Goal: Check status: Check status

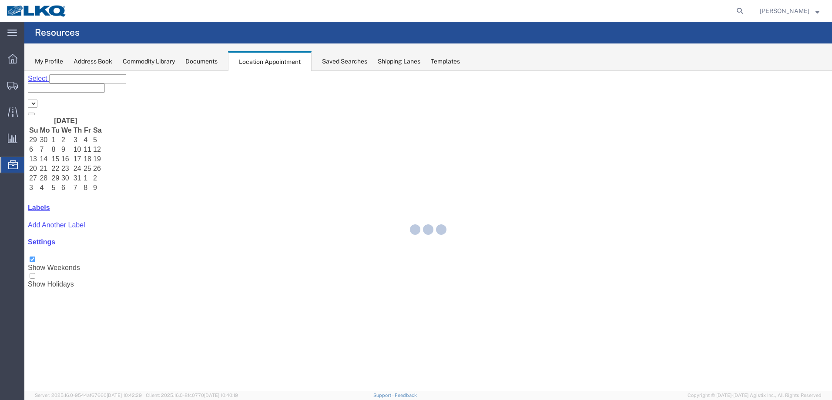
select select "28018"
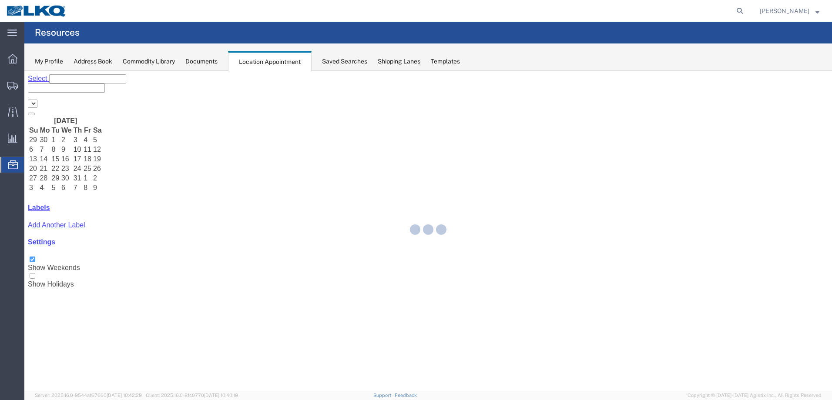
select select "28018"
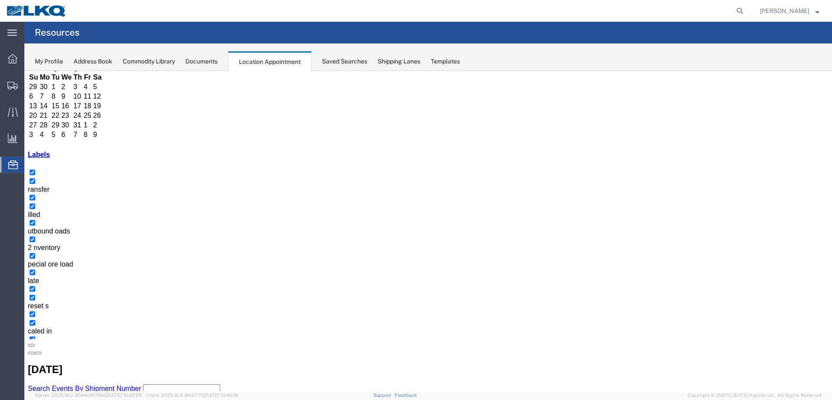
scroll to position [54, 0]
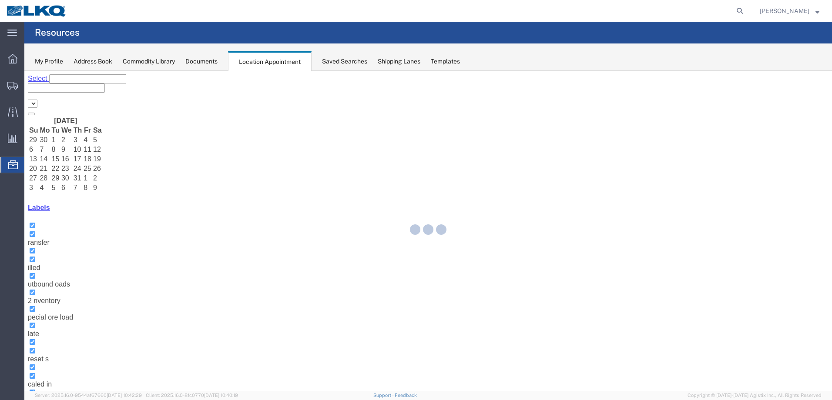
select select "28018"
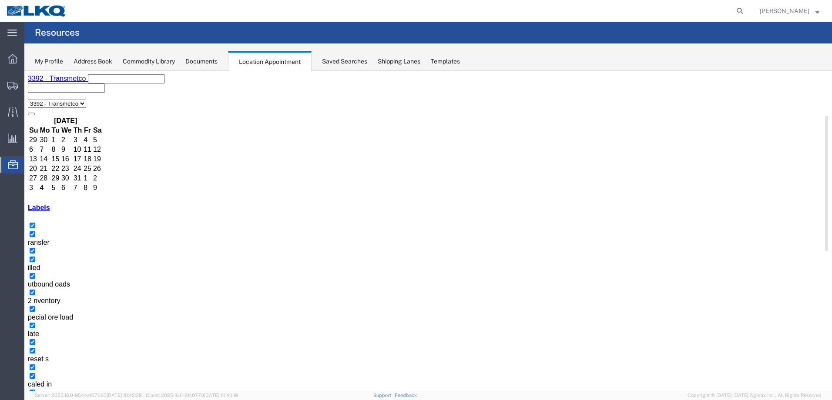
drag, startPoint x: 276, startPoint y: 251, endPoint x: 279, endPoint y: 244, distance: 7.4
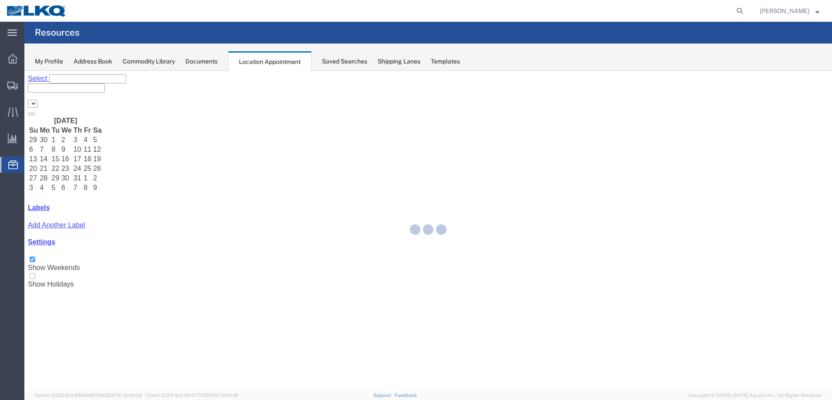
select select "28018"
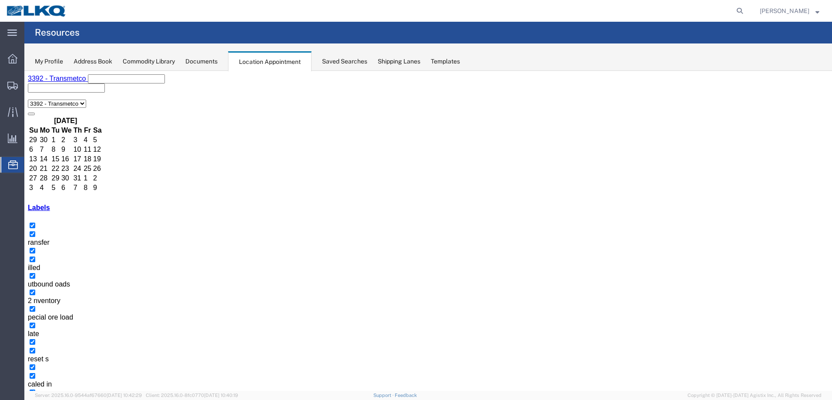
click at [746, 7] on icon at bounding box center [740, 11] width 12 height 12
click at [629, 8] on input "search" at bounding box center [601, 10] width 265 height 21
type input "55720057"
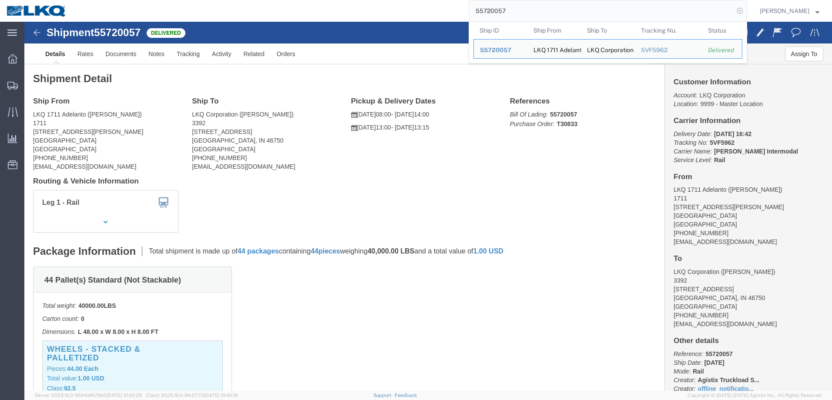
click at [746, 11] on icon at bounding box center [740, 11] width 12 height 12
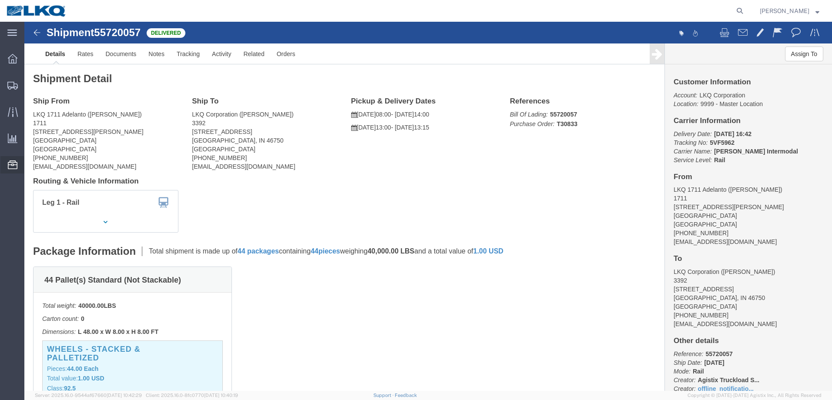
click at [10, 165] on icon at bounding box center [13, 165] width 10 height 9
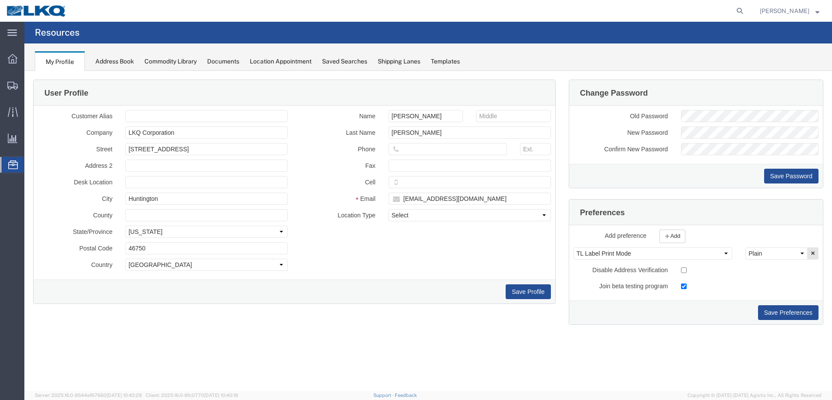
click at [284, 60] on div "Location Appointment" at bounding box center [281, 61] width 62 height 9
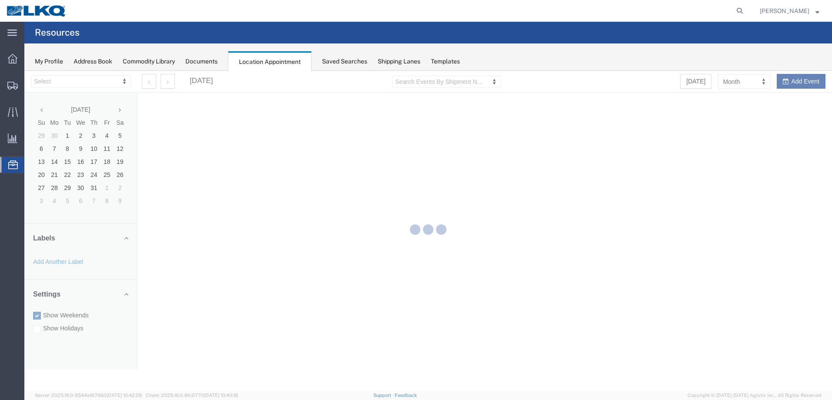
select select "28018"
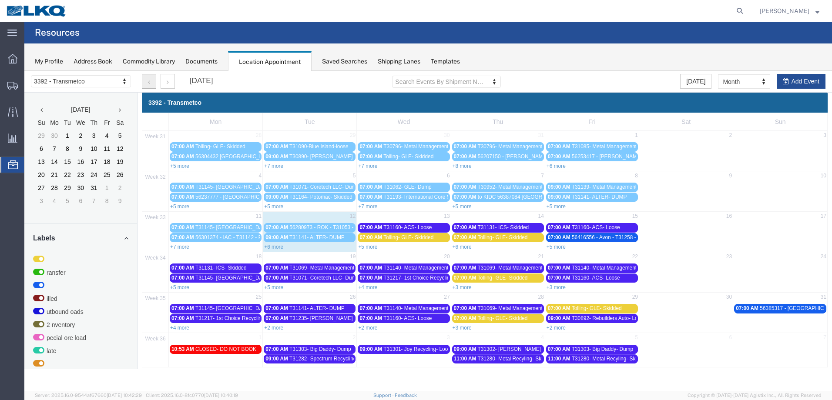
click at [151, 81] on button "button" at bounding box center [149, 81] width 14 height 15
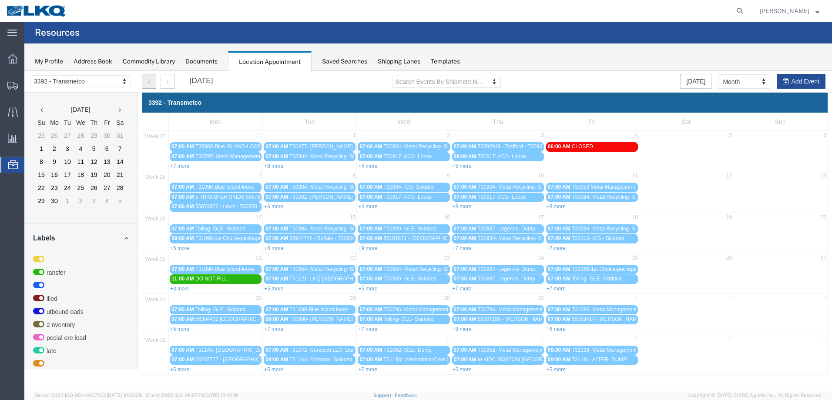
click at [151, 81] on button "button" at bounding box center [149, 81] width 14 height 15
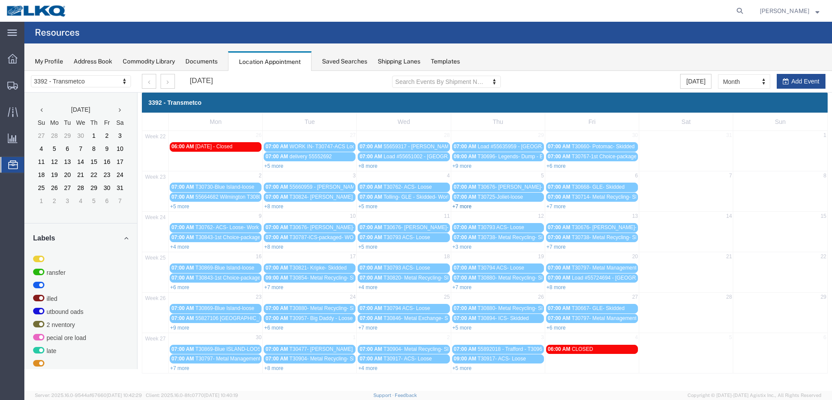
click at [469, 206] on link "+7 more" at bounding box center [462, 207] width 19 height 6
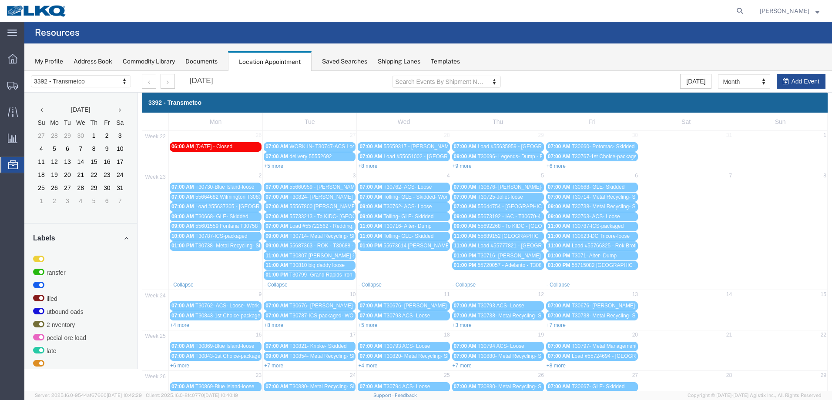
click at [591, 268] on div "01:00 PM 55715082 Jurupa Valley T30819 Skidded" at bounding box center [592, 265] width 88 height 7
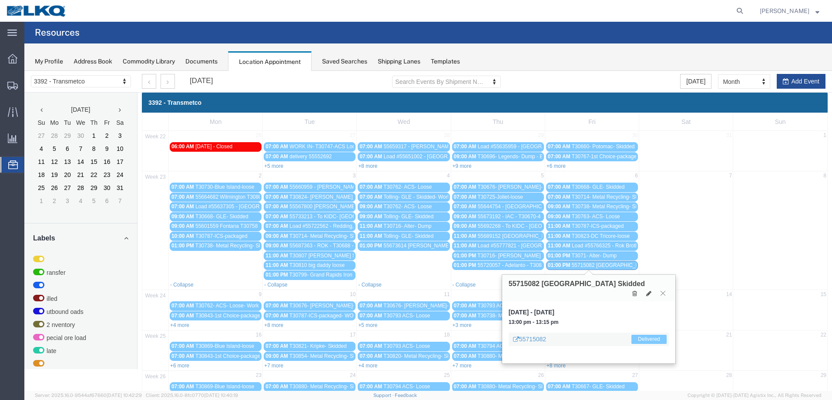
click at [663, 293] on icon at bounding box center [662, 293] width 5 height 5
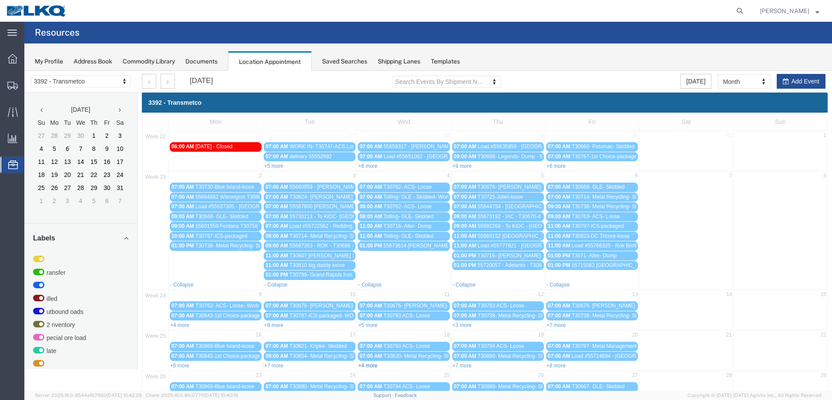
click at [373, 366] on link "+4 more" at bounding box center [367, 366] width 19 height 6
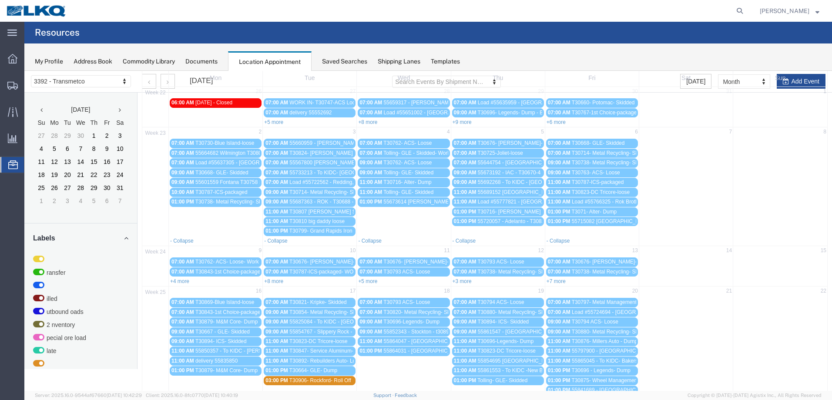
scroll to position [131, 0]
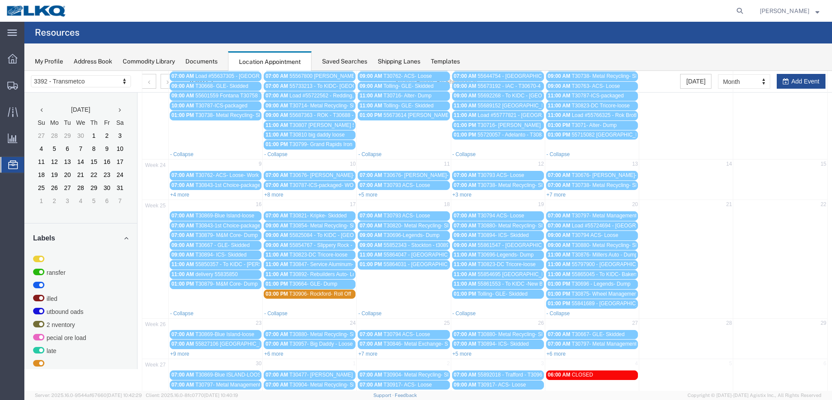
click at [430, 248] on span "55852343 - Stockton - t30895 - Palletized" at bounding box center [431, 245] width 95 height 6
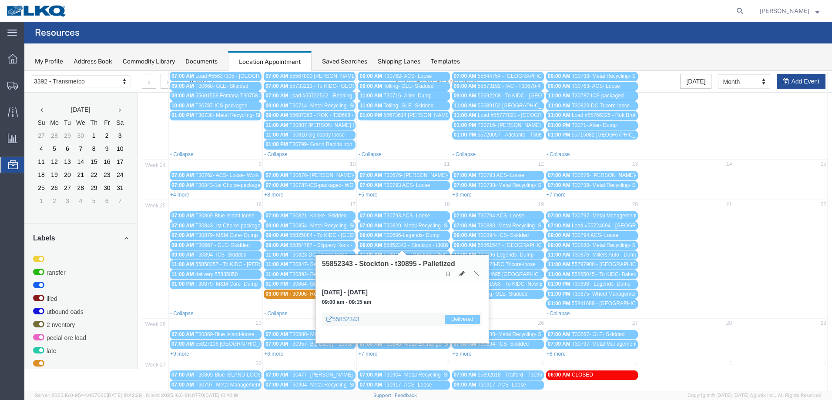
click at [475, 272] on icon at bounding box center [476, 273] width 5 height 5
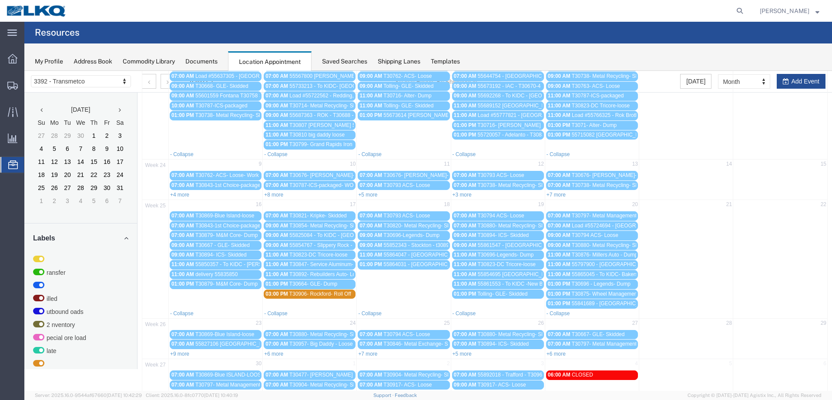
click at [493, 275] on span "55854695 Santa Fe Springs T30924 Skidded" at bounding box center [527, 275] width 98 height 6
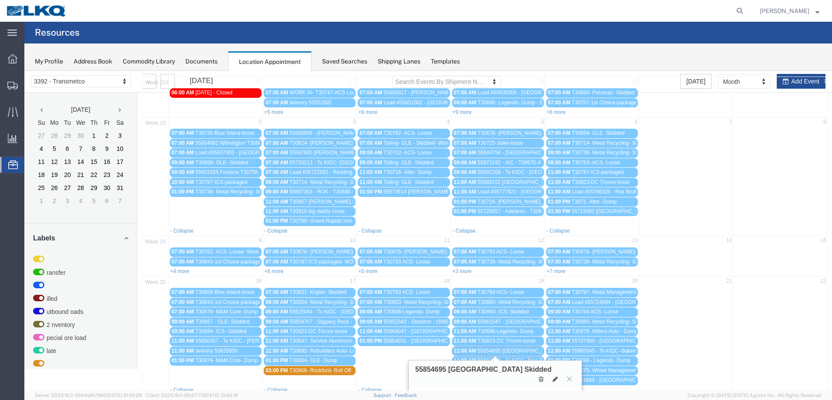
scroll to position [0, 0]
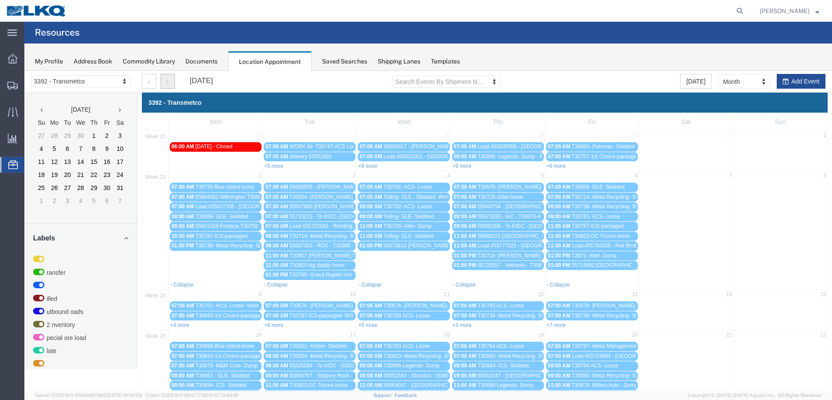
click at [164, 82] on button "button" at bounding box center [168, 81] width 14 height 15
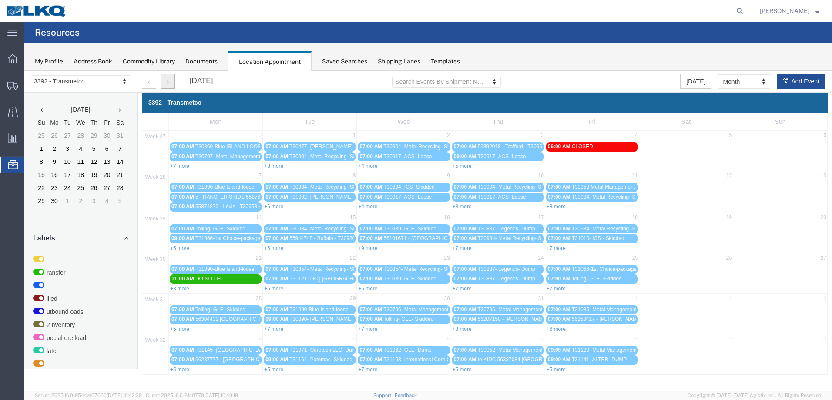
scroll to position [44, 0]
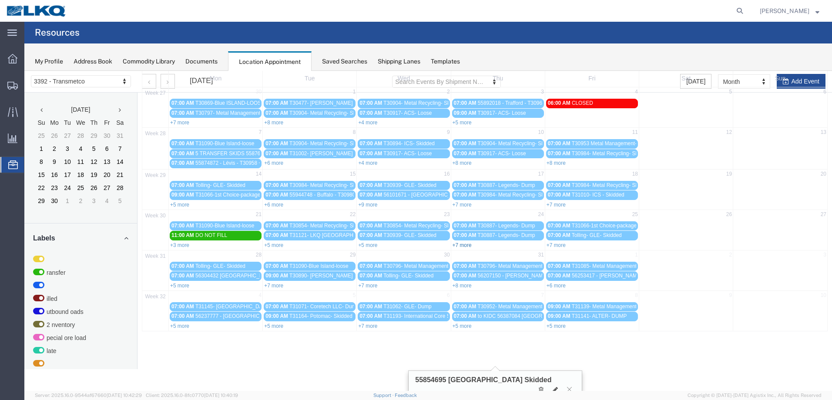
click at [464, 246] on link "+7 more" at bounding box center [462, 245] width 19 height 6
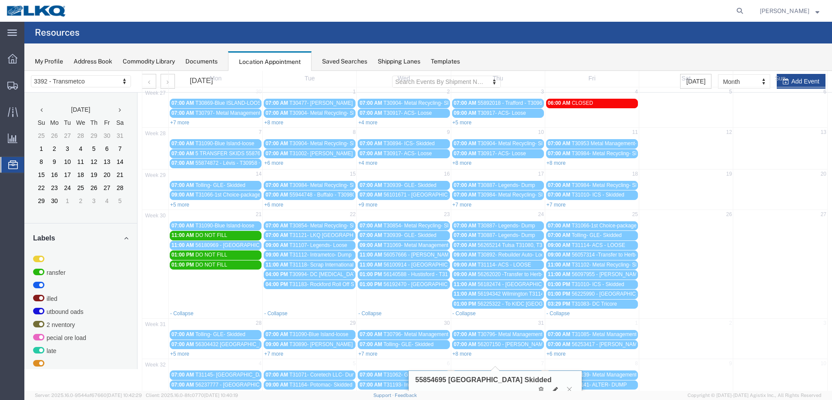
click at [519, 284] on span "56182474 - Anaheim - T31134 - Palletized" at bounding box center [543, 285] width 131 height 6
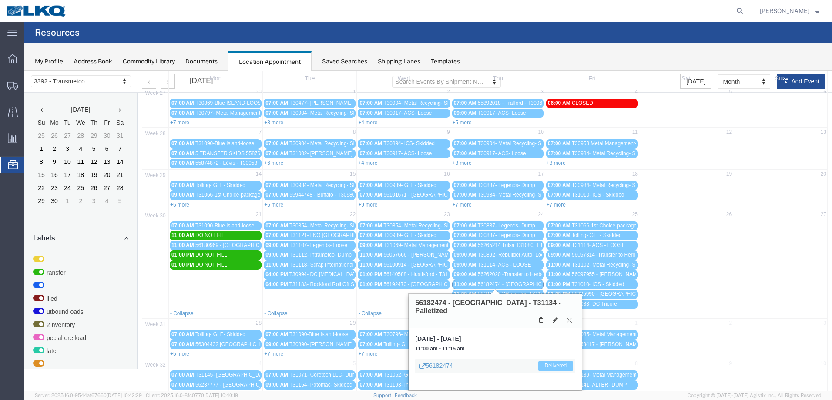
click at [569, 318] on icon at bounding box center [569, 320] width 5 height 5
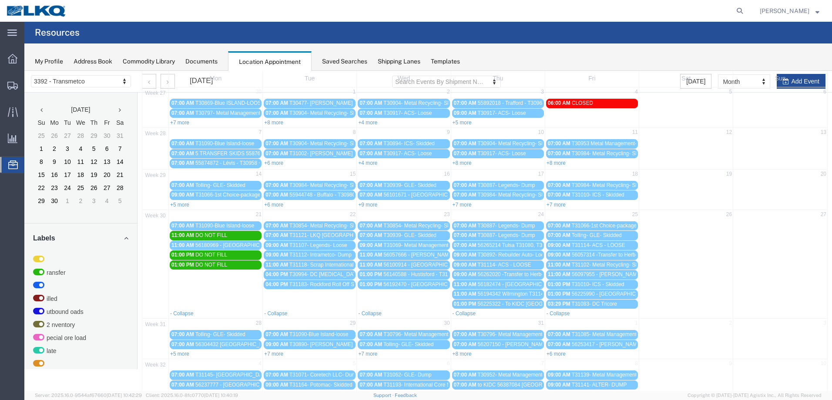
scroll to position [0, 0]
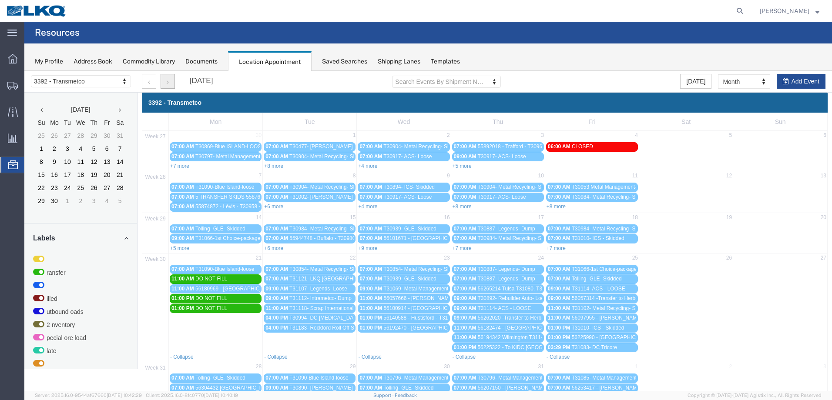
click at [166, 82] on button "button" at bounding box center [168, 81] width 14 height 15
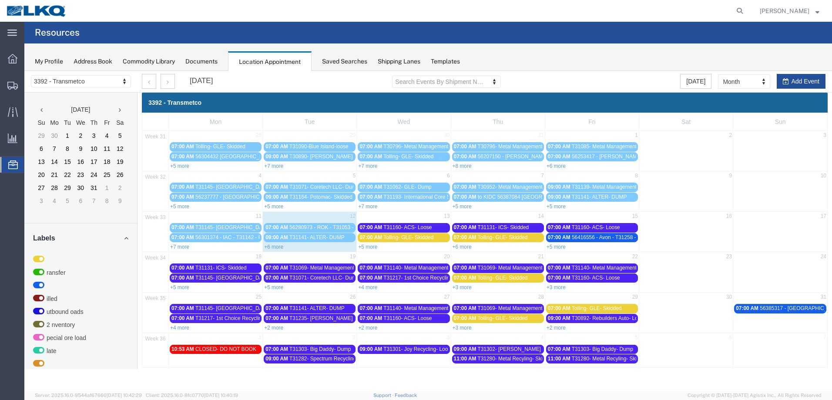
click at [370, 208] on link "+7 more" at bounding box center [367, 207] width 19 height 6
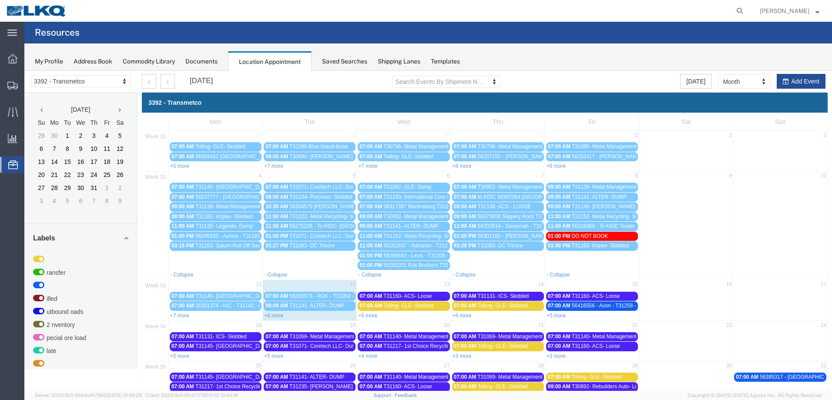
click at [396, 248] on span "56282937 - Adelanto - T31212 - Palletized" at bounding box center [432, 246] width 97 height 6
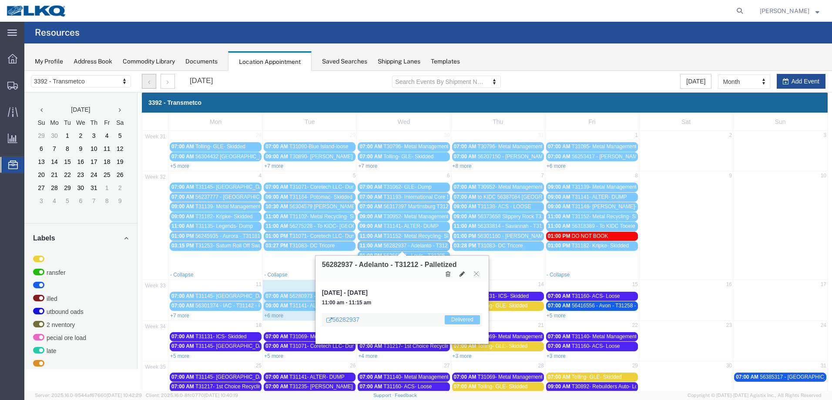
click at [148, 83] on icon "button" at bounding box center [149, 82] width 2 height 6
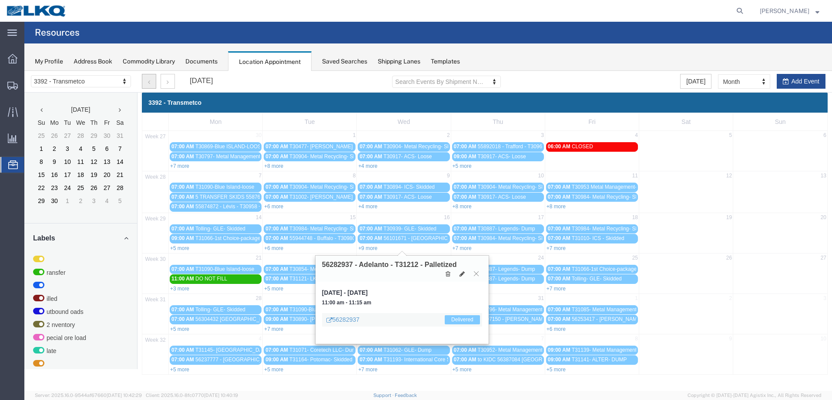
click at [148, 84] on icon "button" at bounding box center [149, 82] width 2 height 6
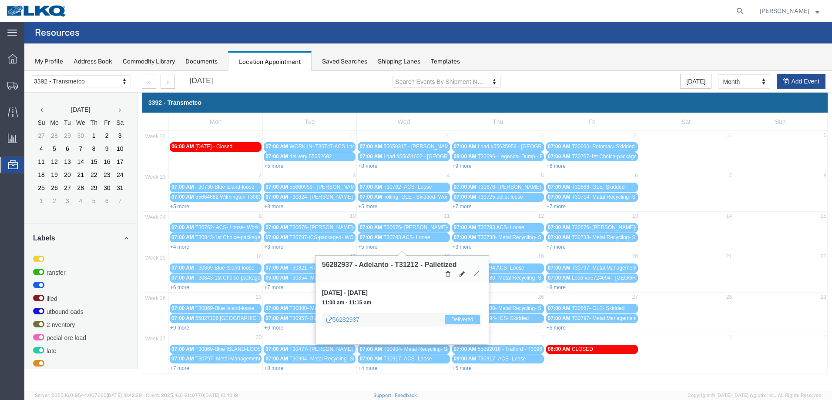
click at [476, 272] on icon at bounding box center [476, 273] width 5 height 5
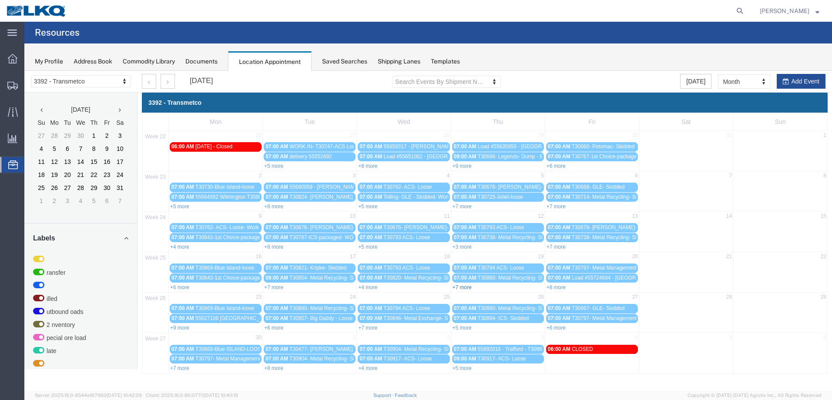
click at [462, 288] on link "+7 more" at bounding box center [462, 288] width 19 height 6
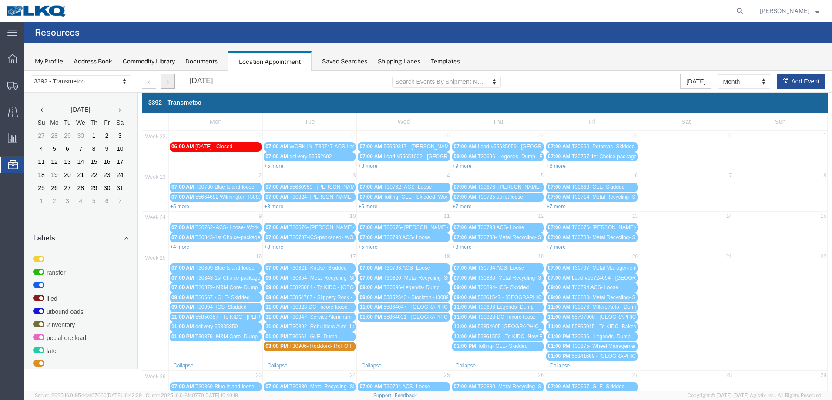
click at [169, 83] on button "button" at bounding box center [168, 81] width 14 height 15
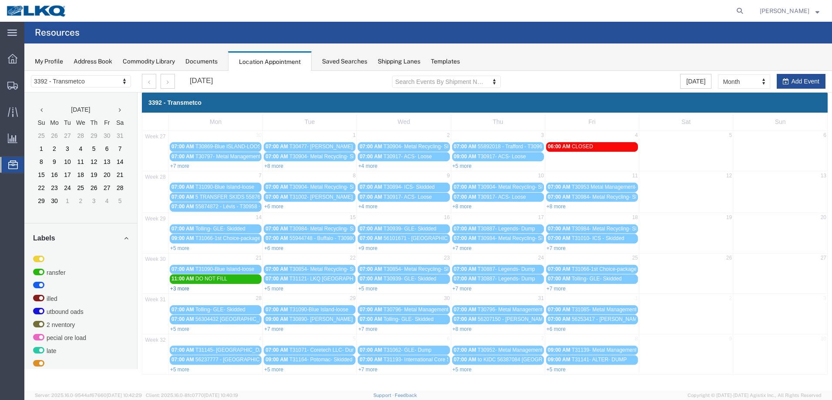
click at [178, 288] on link "+3 more" at bounding box center [179, 289] width 19 height 6
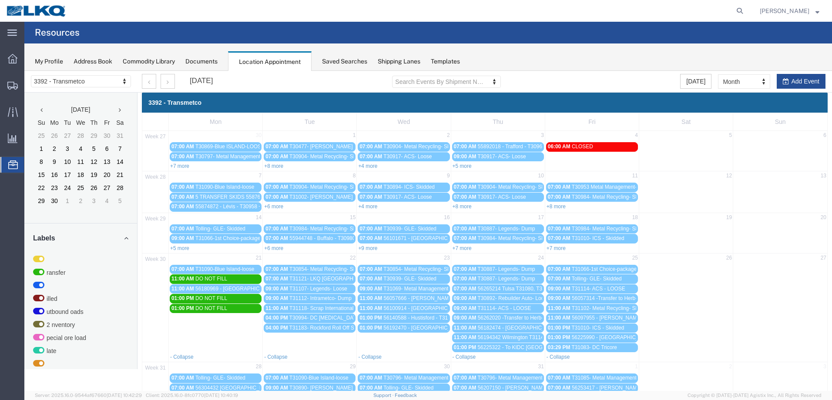
click at [518, 327] on span "56182474 - Anaheim - T31134 - Palletized" at bounding box center [543, 328] width 131 height 6
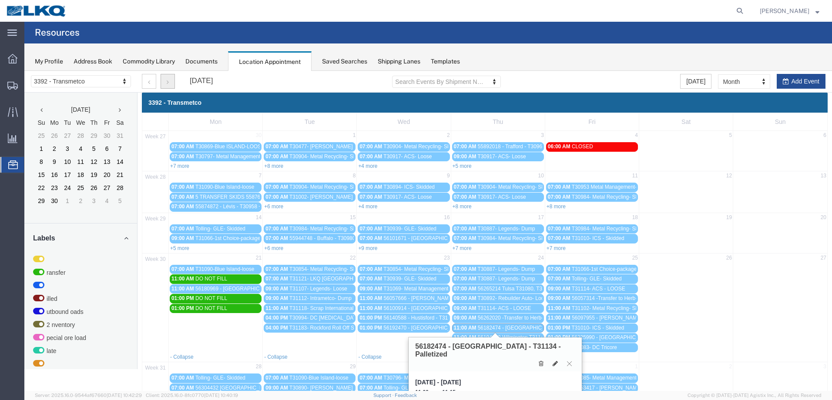
click at [162, 85] on button "button" at bounding box center [168, 81] width 14 height 15
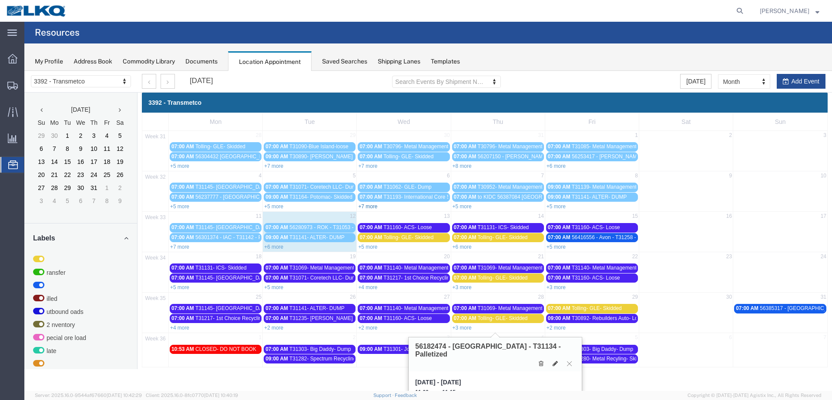
click at [367, 204] on link "+7 more" at bounding box center [367, 207] width 19 height 6
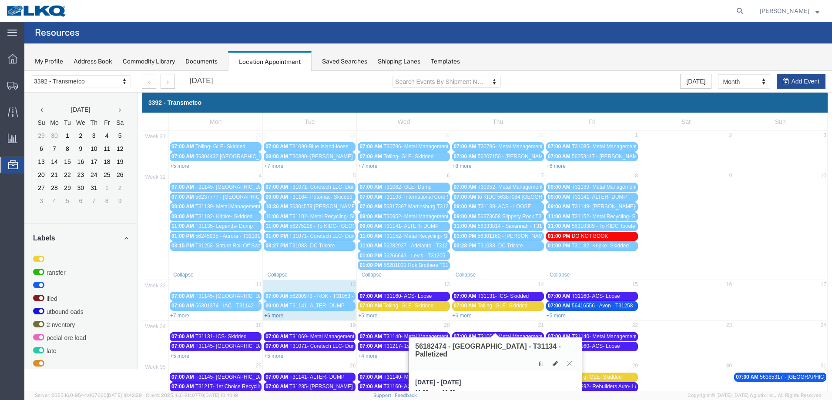
click at [274, 315] on link "+6 more" at bounding box center [273, 316] width 19 height 6
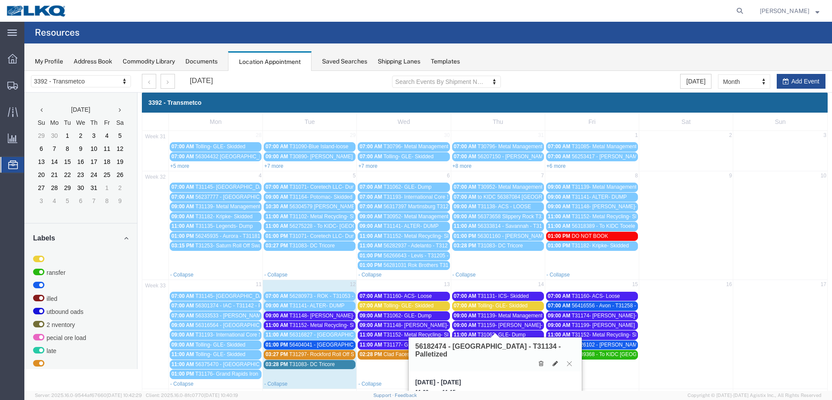
click at [570, 361] on icon at bounding box center [569, 363] width 5 height 5
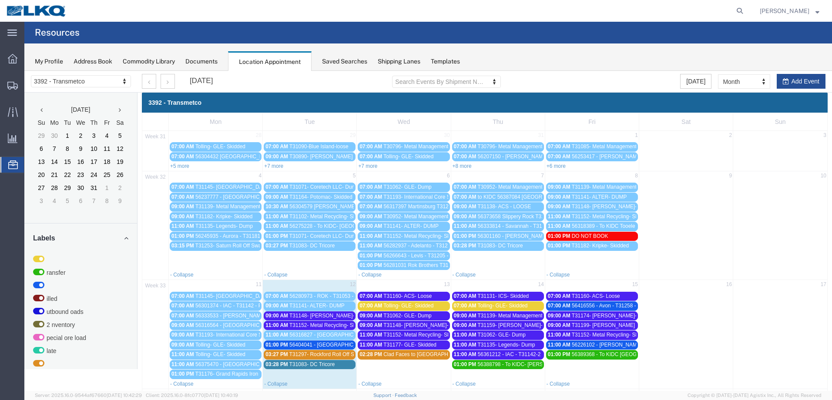
click at [335, 346] on span "56404041 - [GEOGRAPHIC_DATA] - T31259 - Palletized" at bounding box center [354, 345] width 131 height 6
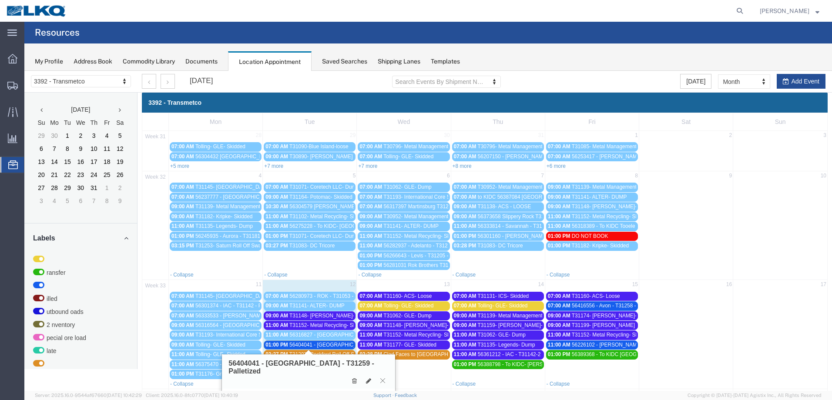
click at [383, 377] on button at bounding box center [383, 381] width 12 height 8
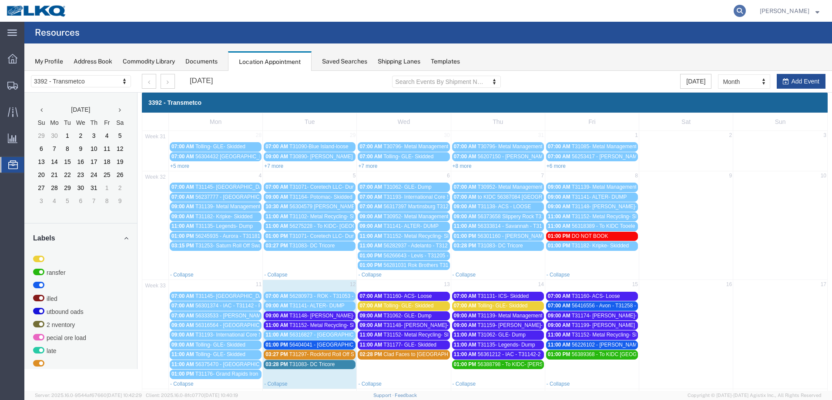
click at [746, 10] on icon at bounding box center [740, 11] width 12 height 12
click at [648, 12] on input "search" at bounding box center [601, 10] width 265 height 21
paste input "T31305"
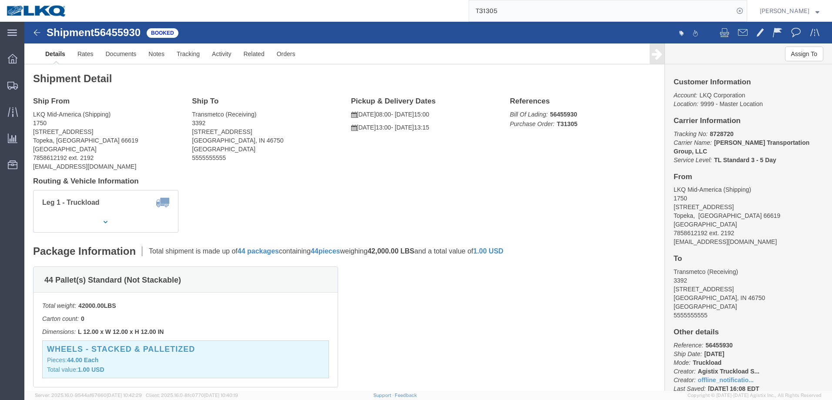
click at [520, 10] on input "T31305" at bounding box center [601, 10] width 265 height 21
type input "T"
paste input "T31311"
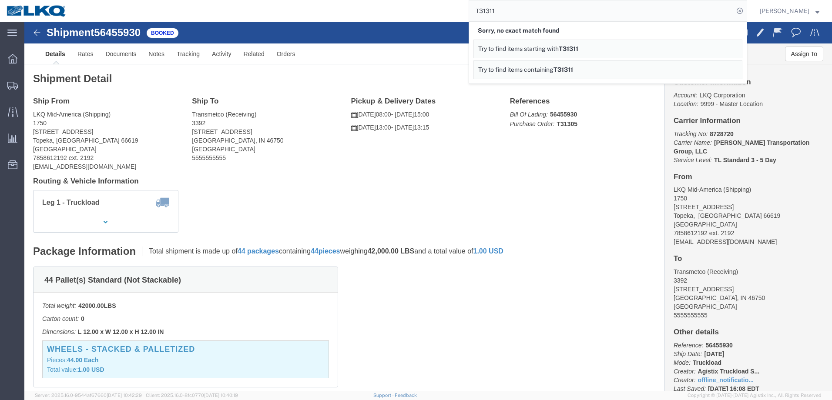
click at [509, 10] on input "T31311" at bounding box center [601, 10] width 265 height 21
drag, startPoint x: 509, startPoint y: 10, endPoint x: 370, endPoint y: 20, distance: 139.5
click at [393, 21] on div "T31311 Sorry, no exact match found Try to find items starting with T31311 Try t…" at bounding box center [410, 11] width 674 height 22
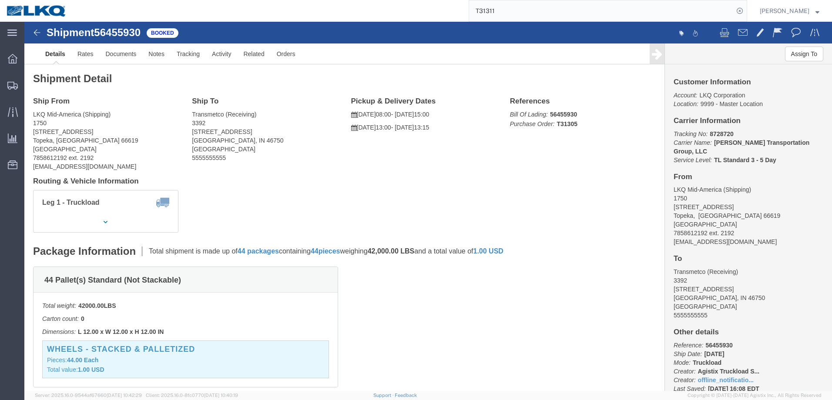
paste input "2"
type input "T31312"
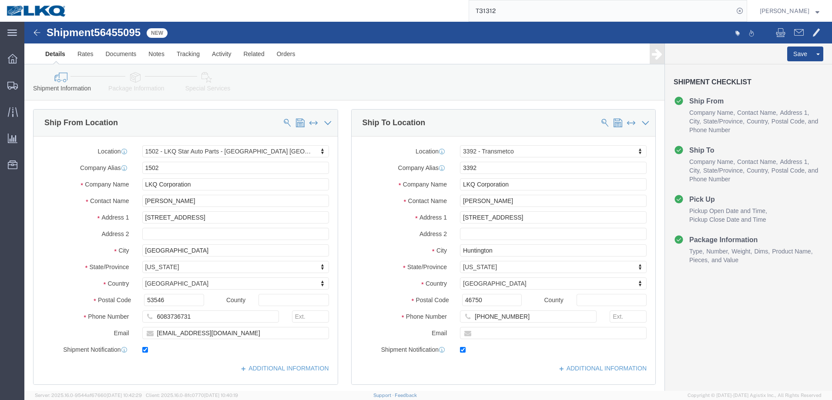
select select "28708"
select select "28018"
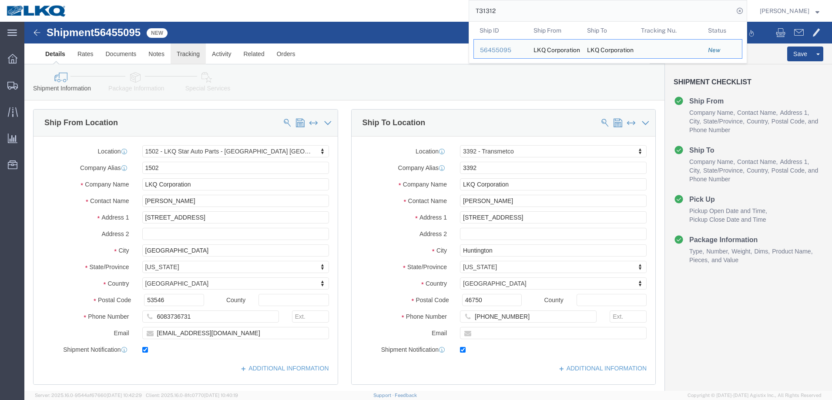
click link "Tracking"
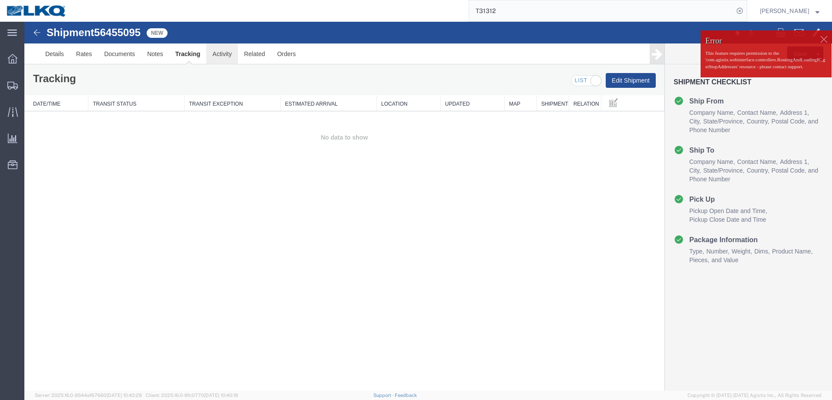
click at [213, 54] on link "Activity" at bounding box center [221, 54] width 31 height 21
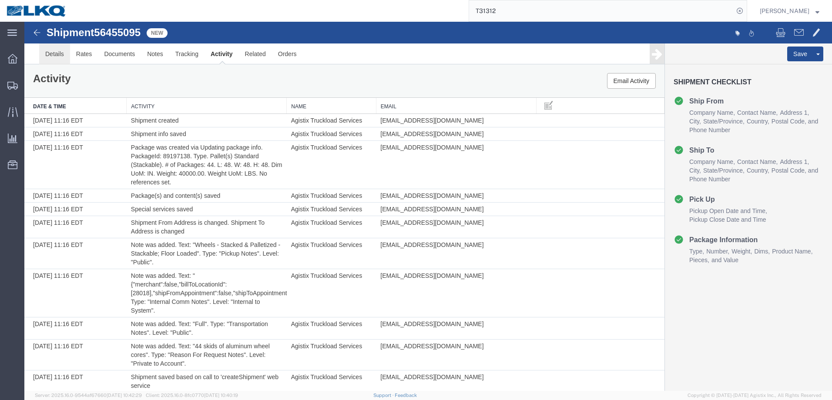
click at [57, 49] on link "Details" at bounding box center [54, 54] width 31 height 21
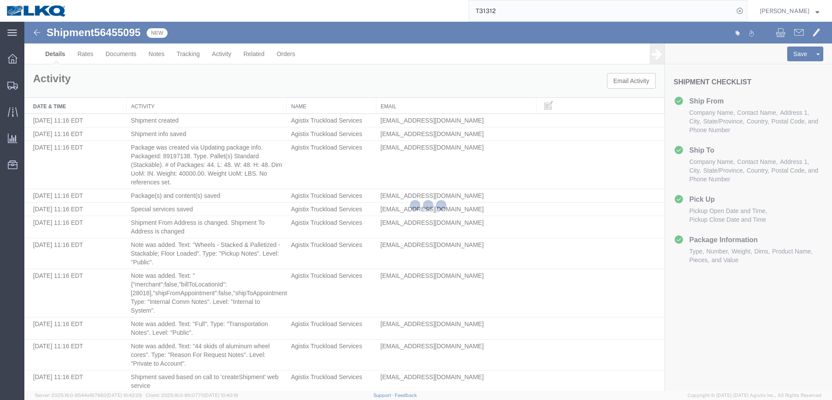
select select "28708"
select select "28018"
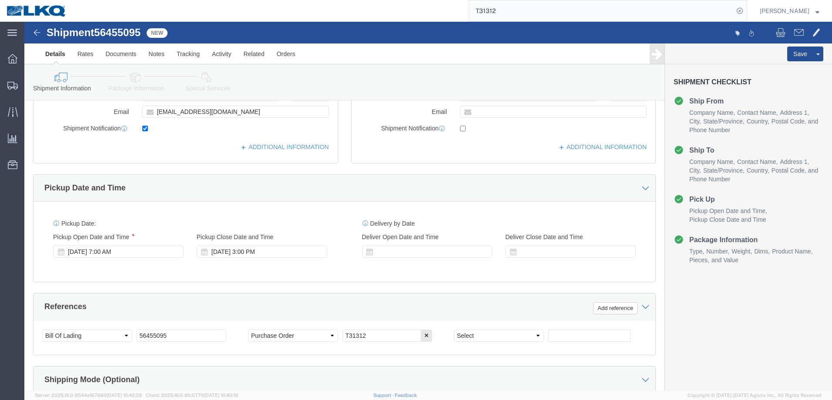
scroll to position [378, 0]
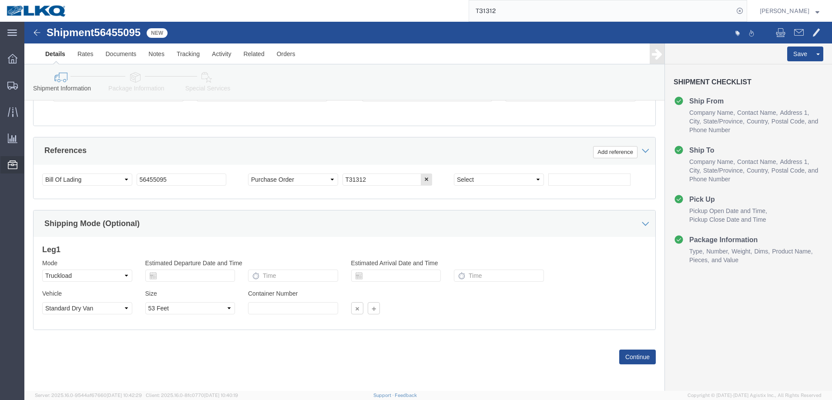
click at [13, 166] on icon at bounding box center [13, 165] width 10 height 9
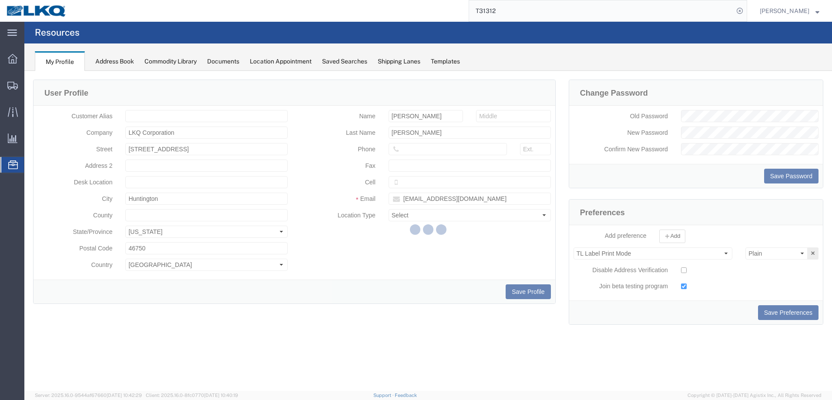
click at [293, 61] on div "Location Appointment" at bounding box center [281, 61] width 62 height 9
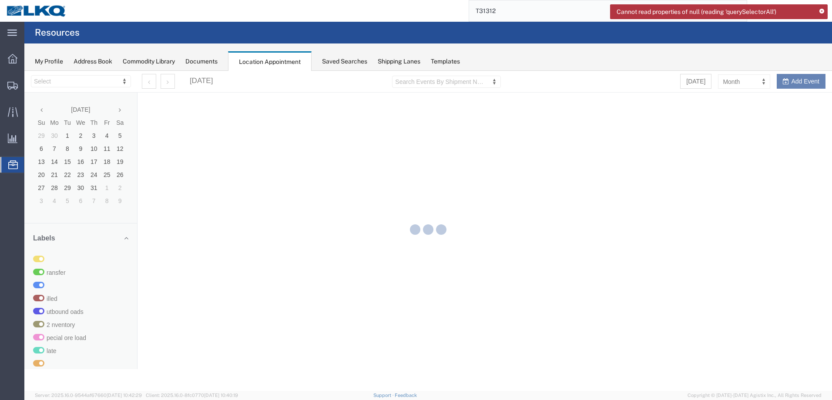
select select "28018"
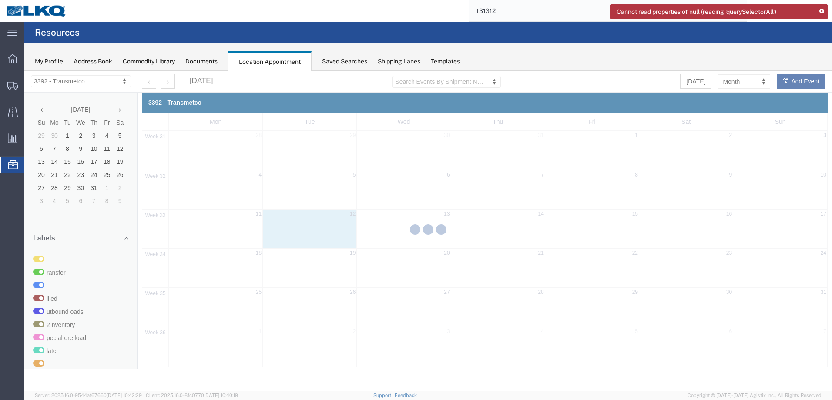
click at [527, 9] on input "T31312" at bounding box center [601, 10] width 265 height 21
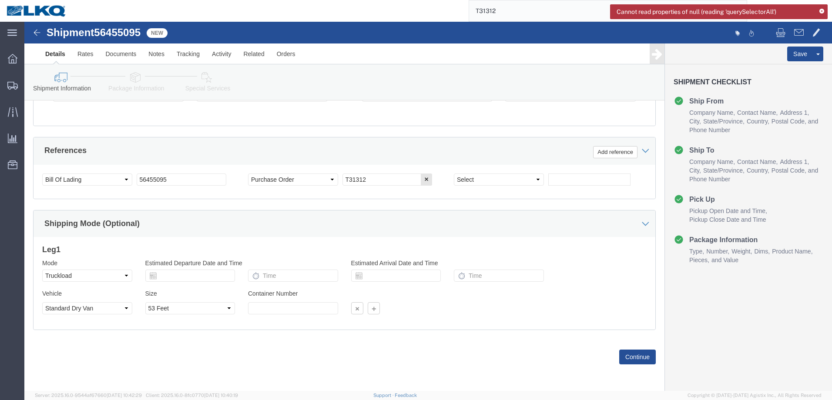
select select "28708"
select select "28018"
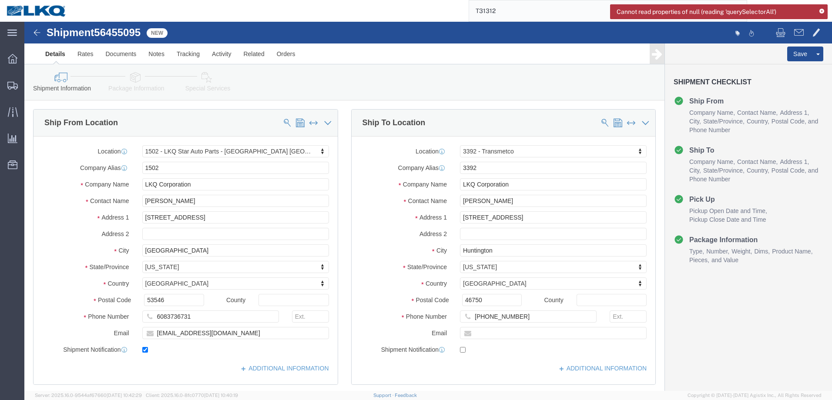
click at [524, 13] on input "T31312" at bounding box center [601, 10] width 265 height 21
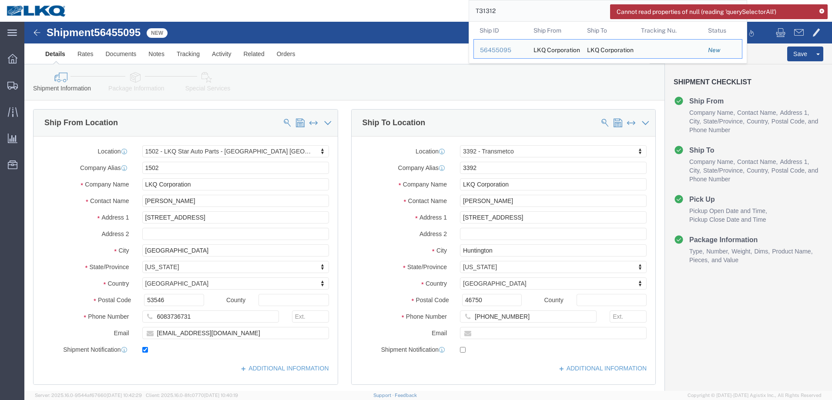
drag, startPoint x: 518, startPoint y: 9, endPoint x: 438, endPoint y: -10, distance: 82.3
click at [438, 0] on html "Cannot read properties of null (reading 'querySelectorAll') main_menu Created w…" at bounding box center [416, 200] width 832 height 400
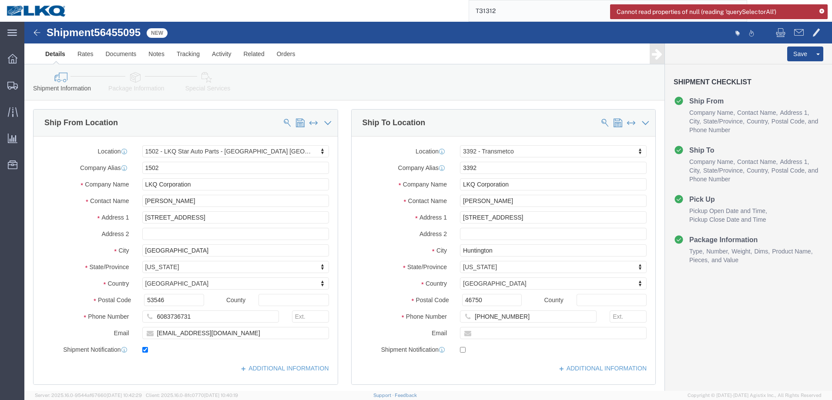
paste input "4"
type input "T31314"
select select "27562"
select select "28018"
click at [9, 164] on icon at bounding box center [13, 165] width 10 height 9
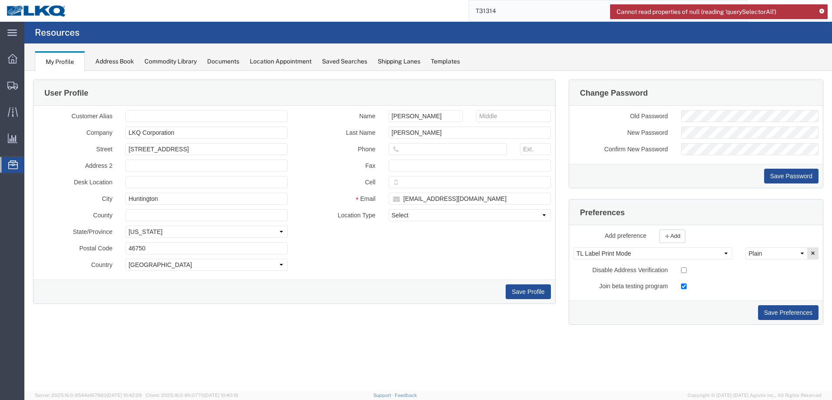
click at [290, 63] on div "Location Appointment" at bounding box center [281, 61] width 62 height 9
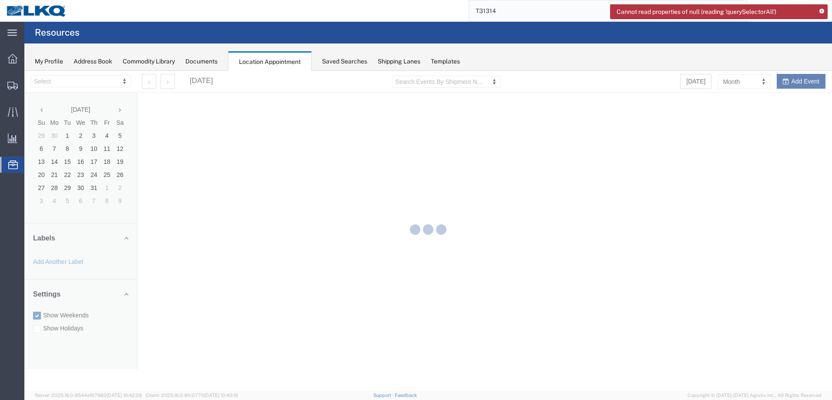
select select "28018"
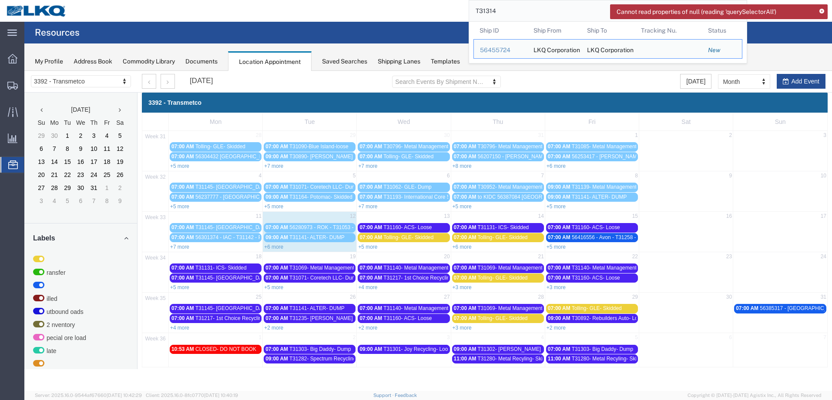
click at [523, 11] on input "T31314" at bounding box center [601, 10] width 265 height 21
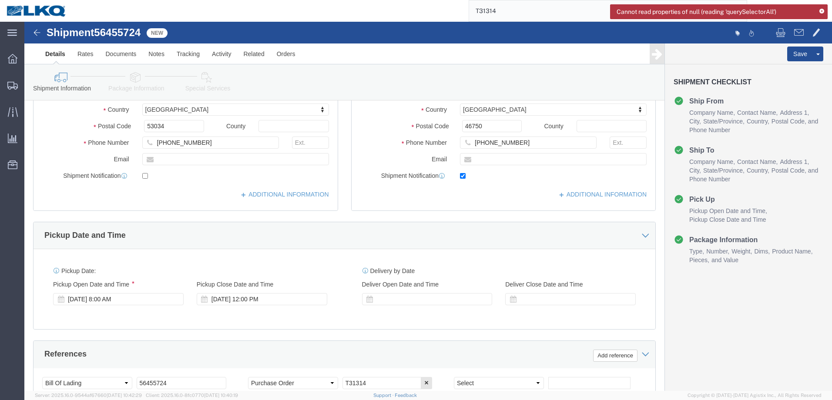
select select "27562"
select select "28018"
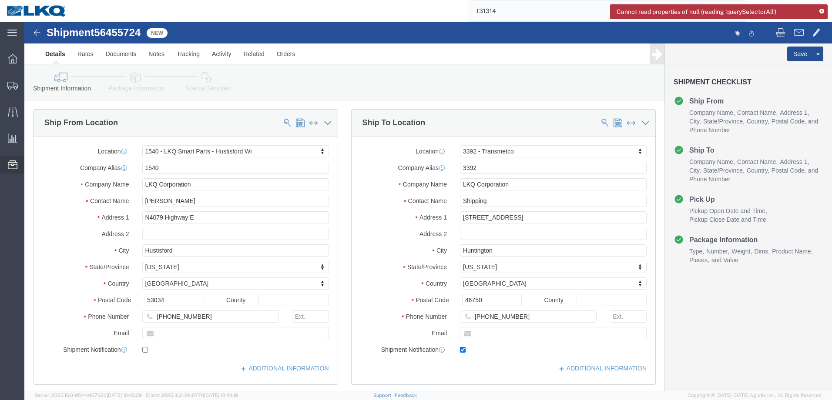
click at [7, 164] on div at bounding box center [12, 164] width 24 height 17
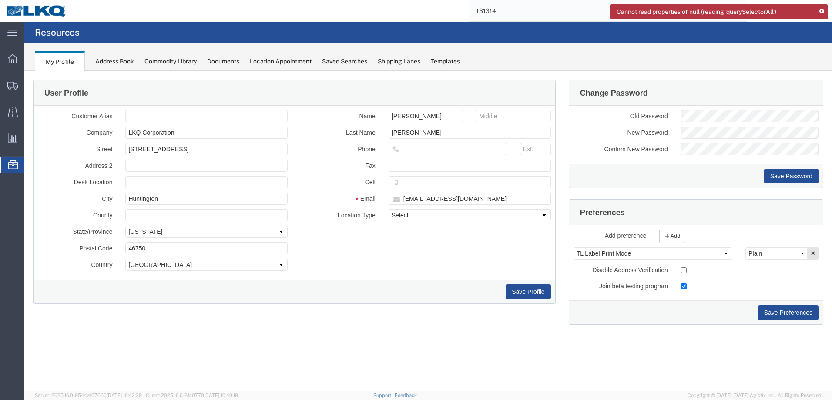
click at [291, 63] on div "Location Appointment" at bounding box center [281, 61] width 62 height 9
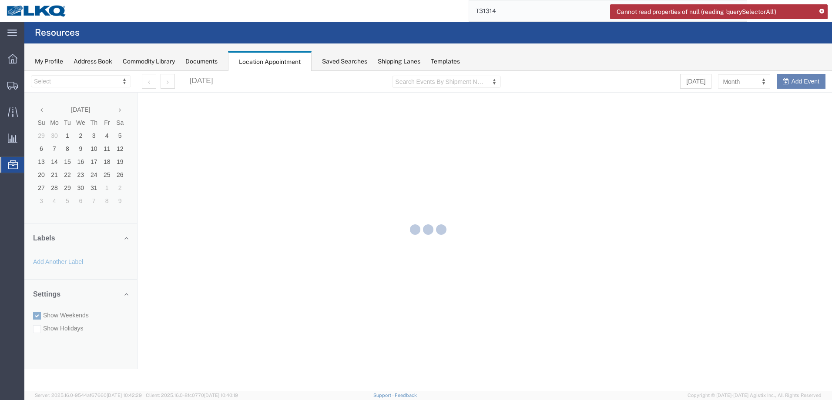
click at [343, 63] on div "Saved Searches" at bounding box center [344, 61] width 45 height 9
select select "28018"
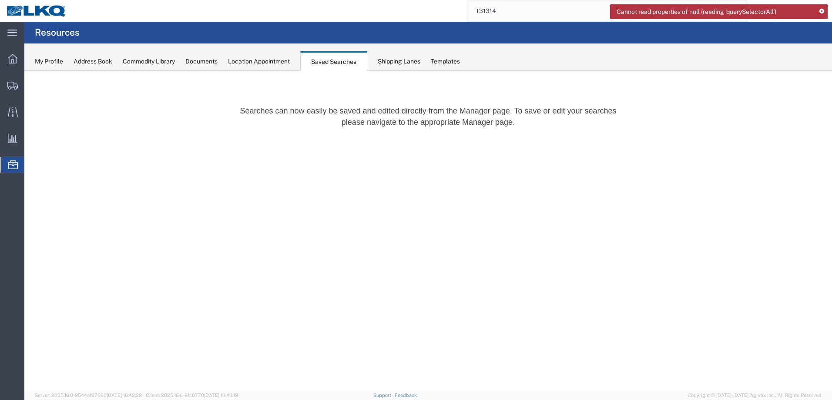
click at [290, 59] on div "Location Appointment" at bounding box center [259, 61] width 62 height 9
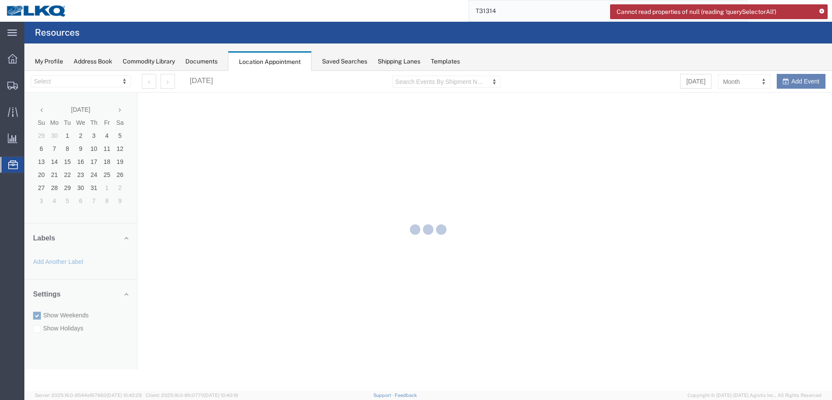
select select "28018"
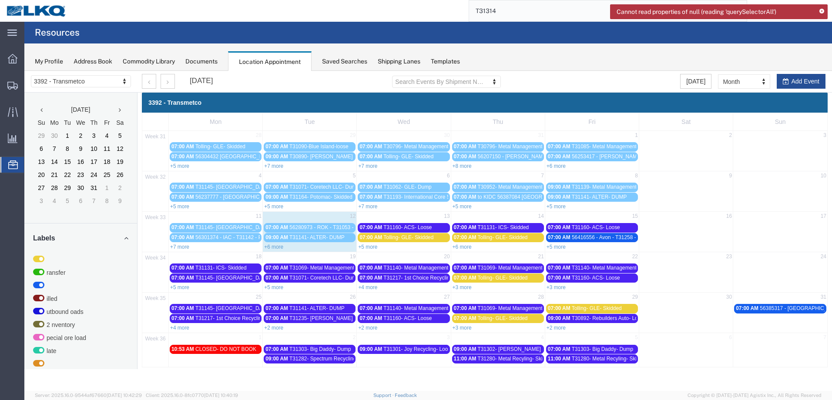
click at [277, 245] on link "+6 more" at bounding box center [273, 247] width 19 height 6
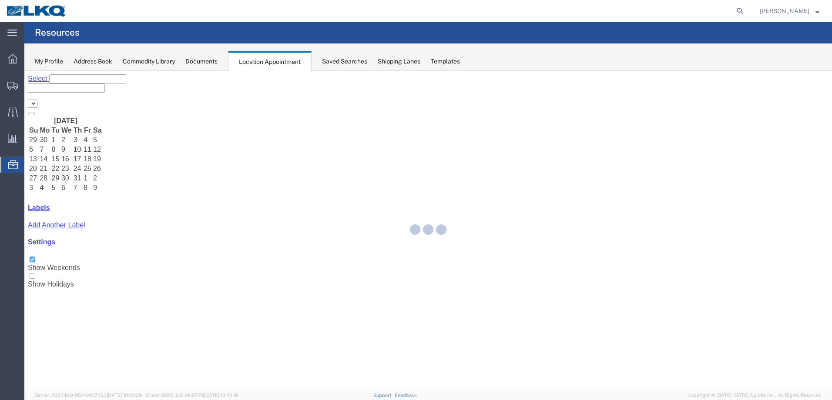
select select "28018"
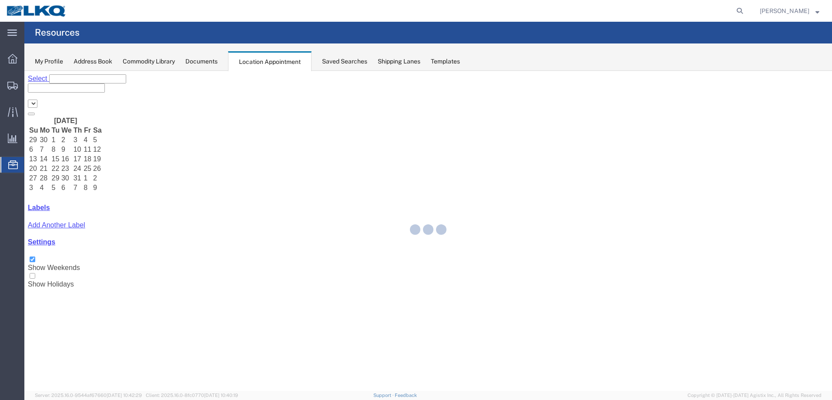
select select "28018"
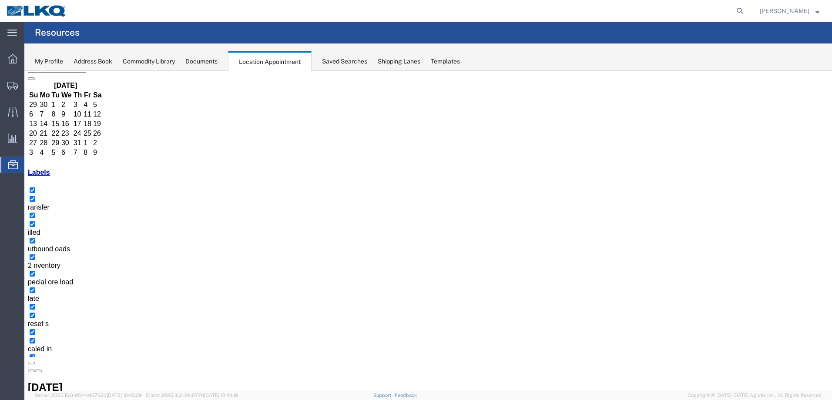
scroll to position [54, 0]
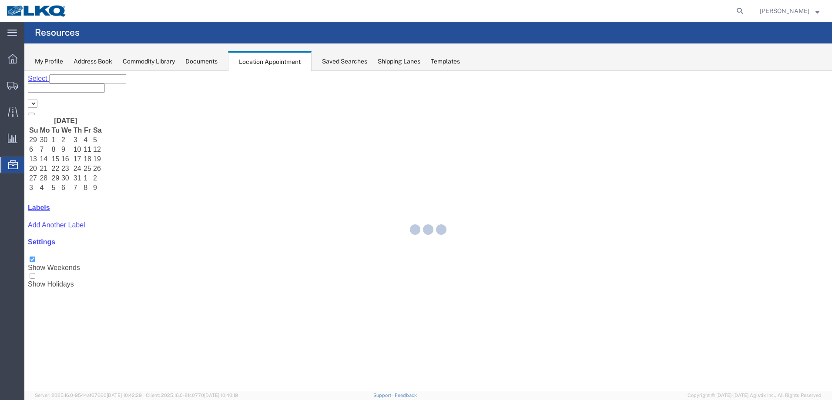
select select "28018"
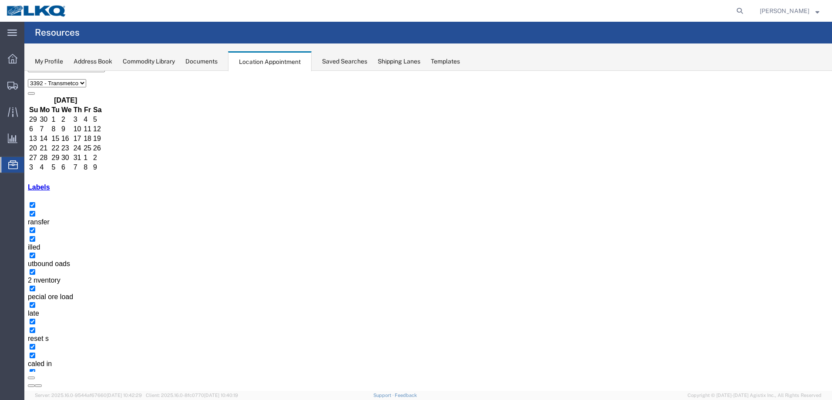
scroll to position [0, 0]
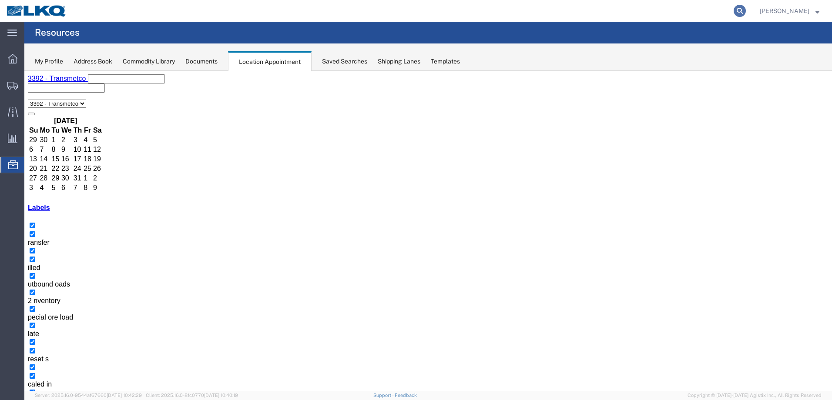
click at [746, 16] on icon at bounding box center [740, 11] width 12 height 12
drag, startPoint x: 642, startPoint y: 8, endPoint x: 645, endPoint y: 4, distance: 5.0
click at [645, 5] on input "search" at bounding box center [601, 10] width 265 height 21
type input "56388798"
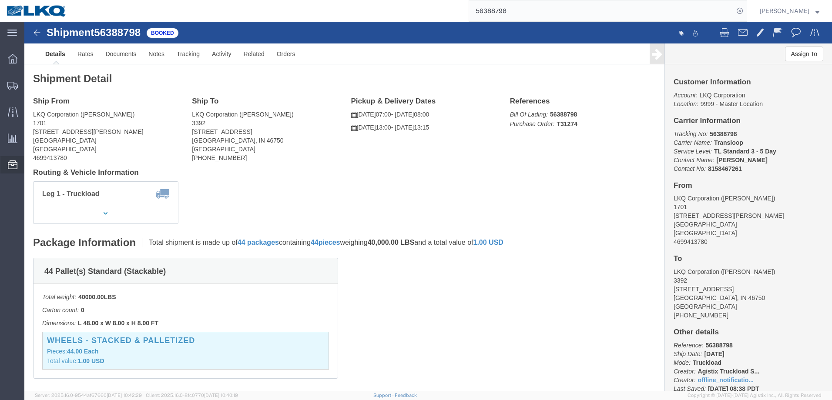
click at [13, 171] on div at bounding box center [12, 164] width 24 height 17
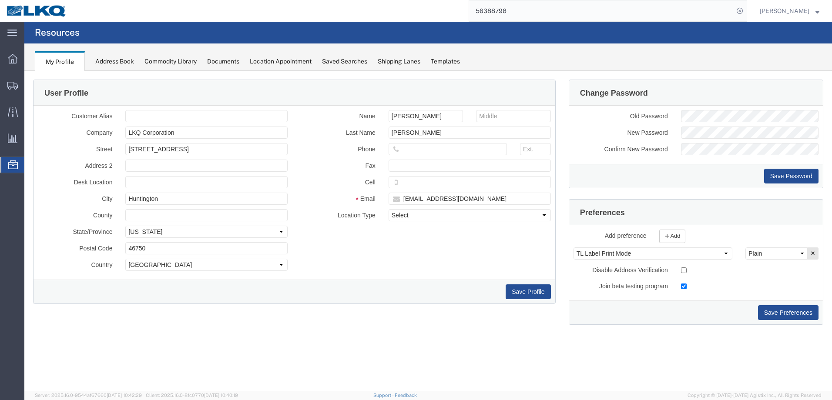
click at [268, 65] on div "Location Appointment" at bounding box center [281, 61] width 62 height 9
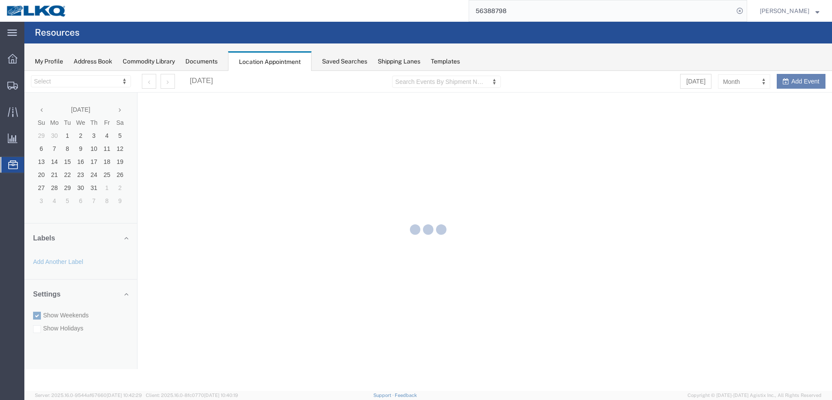
select select "28018"
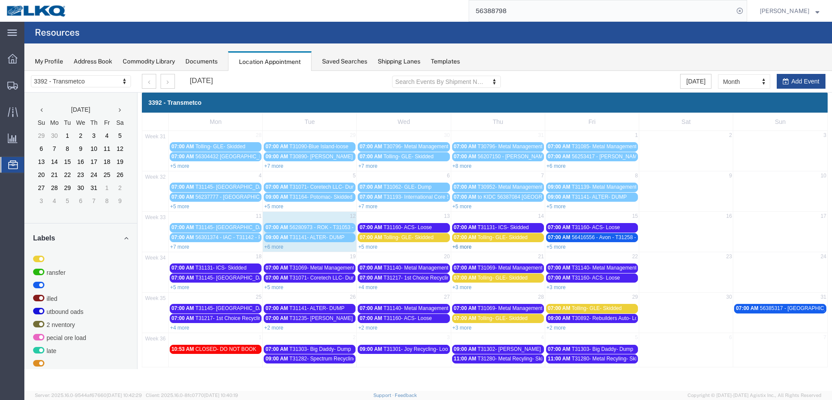
click at [468, 248] on link "+6 more" at bounding box center [462, 247] width 19 height 6
